Goal: Information Seeking & Learning: Learn about a topic

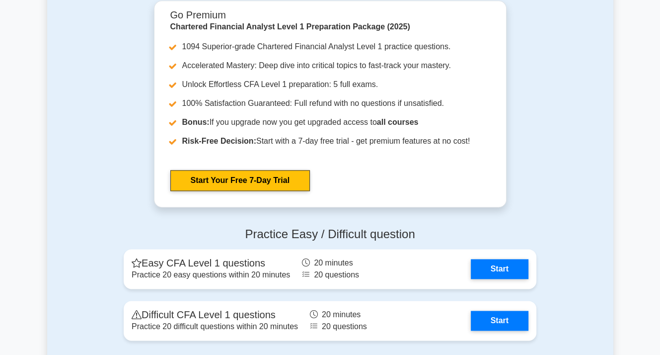
scroll to position [1092, 0]
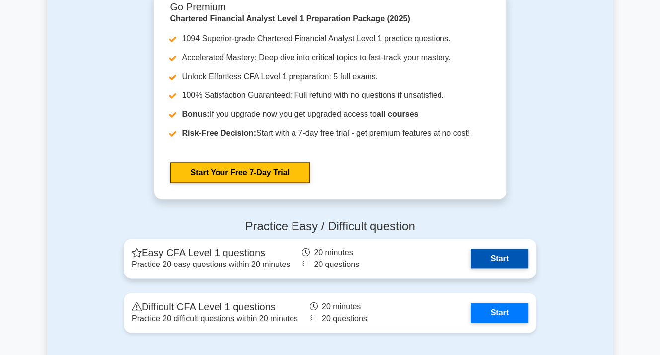
click at [514, 259] on link "Start" at bounding box center [500, 258] width 58 height 20
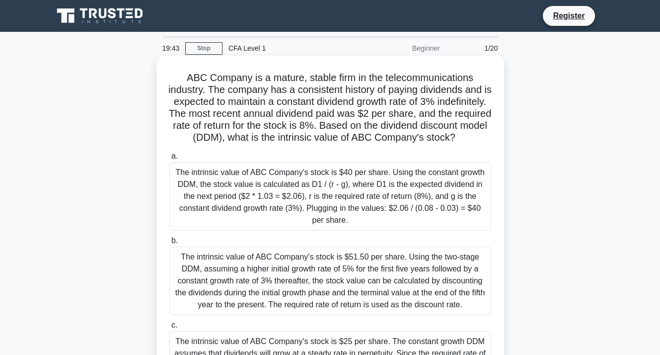
click at [232, 208] on div "The intrinsic value of ABC Company's stock is $40 per share. Using the constant…" at bounding box center [330, 196] width 322 height 69
click at [169, 159] on input "a. The intrinsic value of ABC Company's stock is $40 per share. Using the const…" at bounding box center [169, 156] width 0 height 6
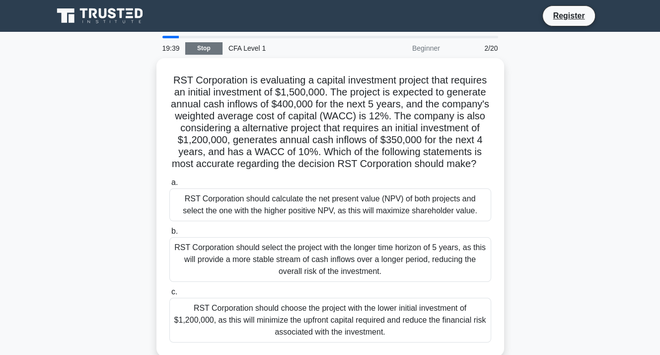
click at [196, 42] on link "Stop" at bounding box center [203, 48] width 37 height 12
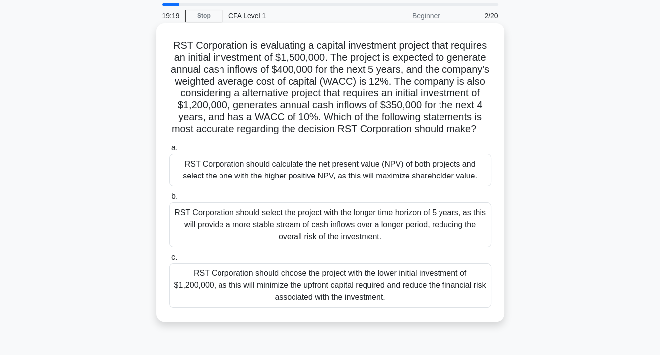
scroll to position [50, 0]
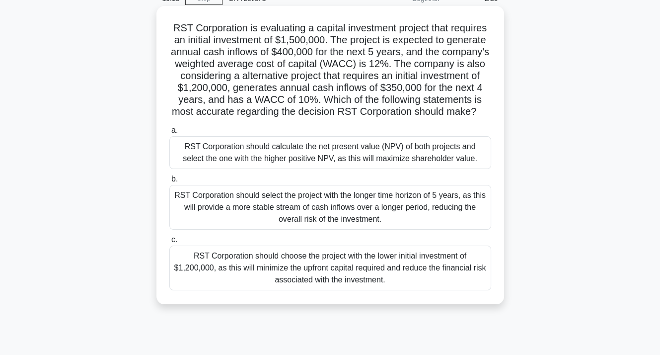
click at [305, 157] on div "RST Corporation should calculate the net present value (NPV) of both projects a…" at bounding box center [330, 152] width 322 height 33
click at [169, 134] on input "a. RST Corporation should calculate the net present value (NPV) of both project…" at bounding box center [169, 130] width 0 height 6
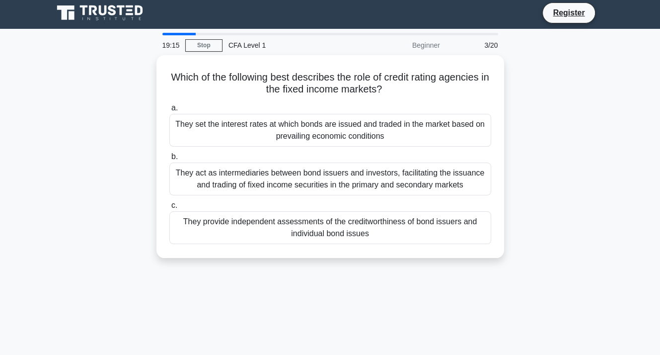
scroll to position [0, 0]
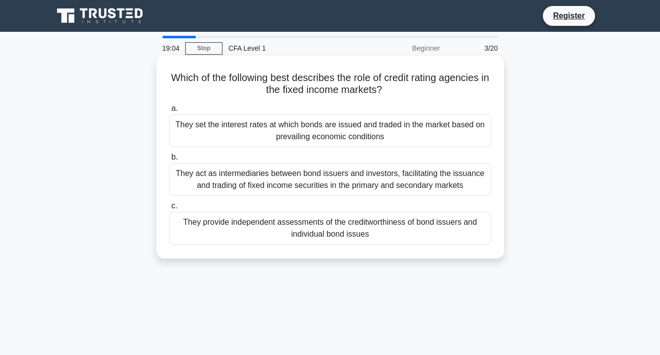
click at [252, 224] on div "They provide independent assessments of the creditworthiness of bond issuers an…" at bounding box center [330, 228] width 322 height 33
click at [169, 209] on input "c. They provide independent assessments of the creditworthiness of bond issuers…" at bounding box center [169, 206] width 0 height 6
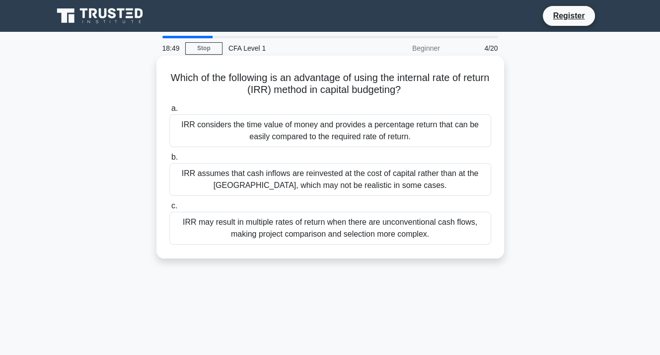
click at [341, 178] on div "IRR assumes that cash inflows are reinvested at the cost of capital rather than…" at bounding box center [330, 179] width 322 height 33
click at [169, 160] on input "b. IRR assumes that cash inflows are reinvested at the cost of capital rather t…" at bounding box center [169, 157] width 0 height 6
